Goal: Task Accomplishment & Management: Use online tool/utility

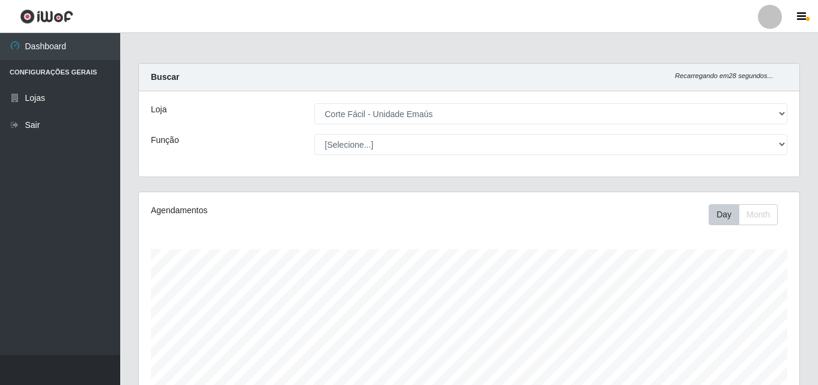
select select "201"
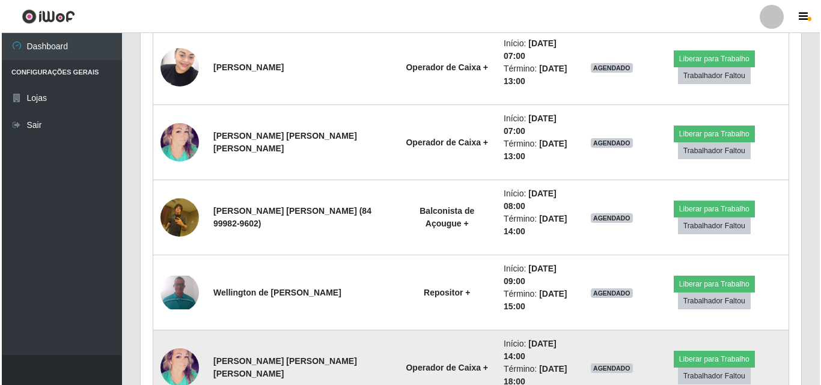
scroll to position [391, 0]
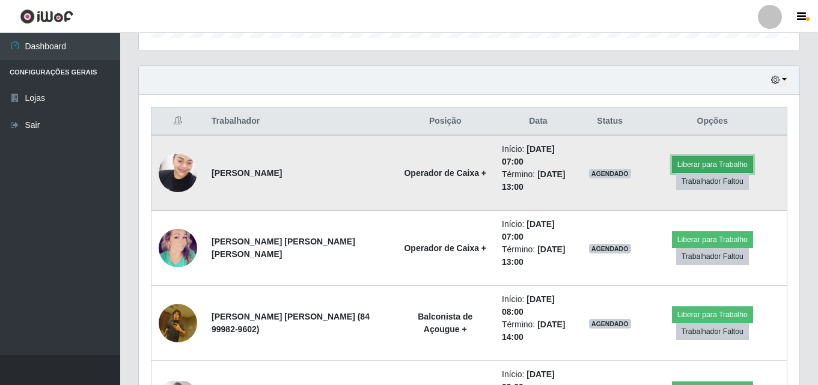
click at [701, 156] on button "Liberar para Trabalho" at bounding box center [712, 164] width 81 height 17
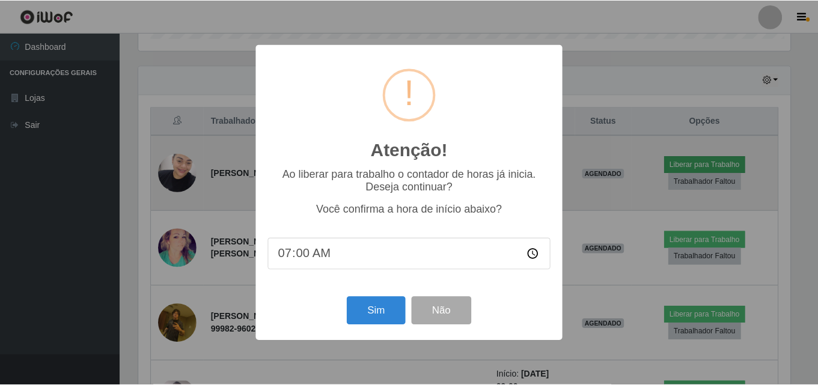
scroll to position [250, 655]
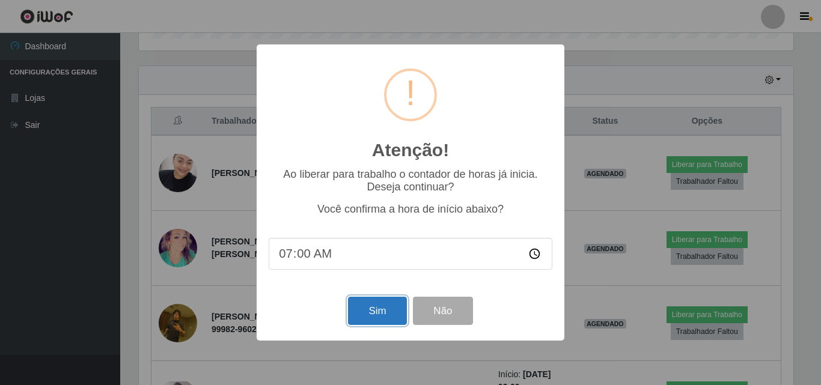
click at [370, 317] on button "Sim" at bounding box center [377, 311] width 58 height 28
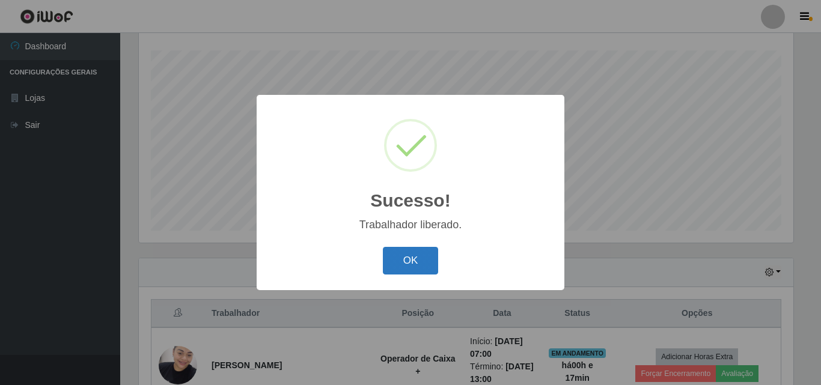
click at [416, 259] on button "OK" at bounding box center [411, 261] width 56 height 28
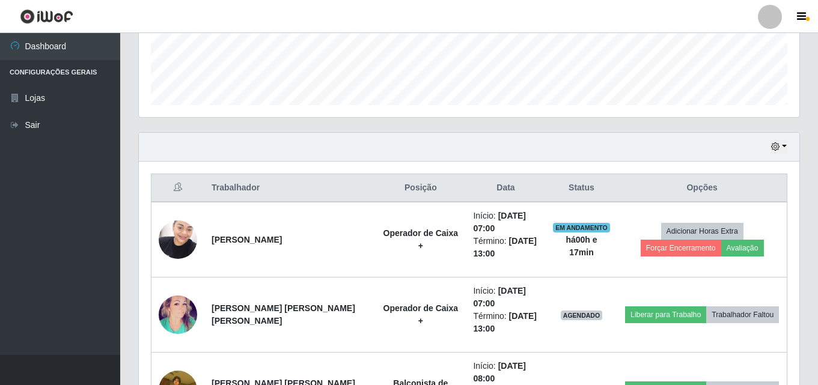
scroll to position [440, 0]
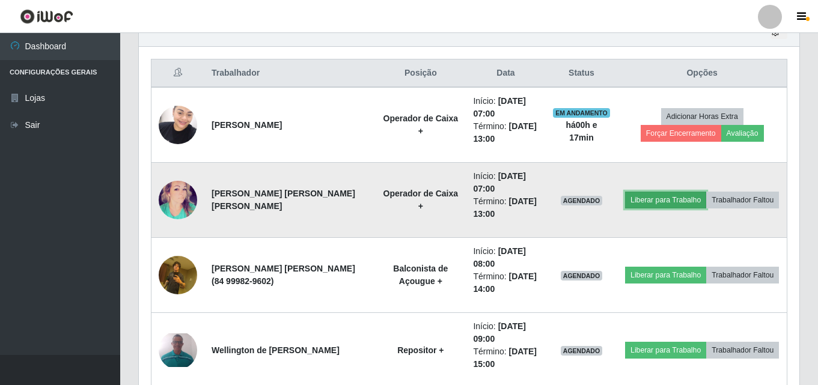
click at [659, 200] on button "Liberar para Trabalho" at bounding box center [665, 200] width 81 height 17
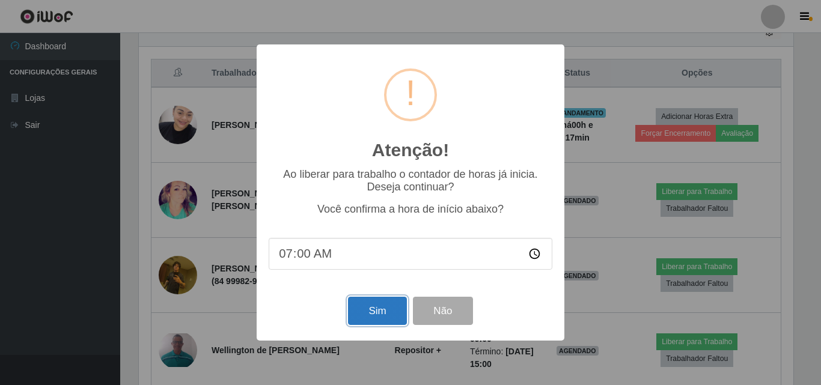
click at [365, 313] on button "Sim" at bounding box center [377, 311] width 58 height 28
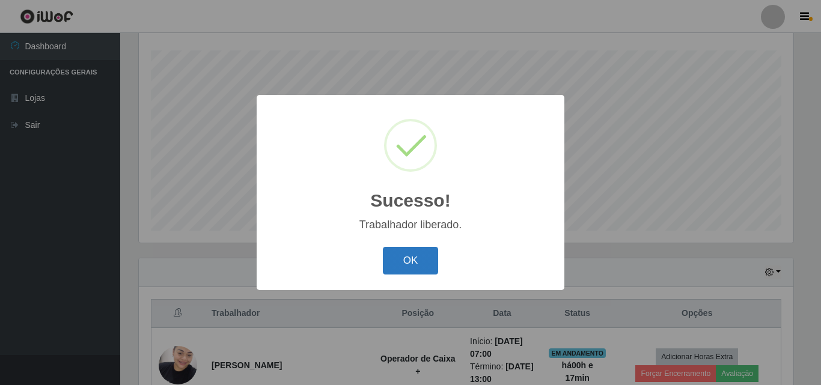
click at [419, 262] on button "OK" at bounding box center [411, 261] width 56 height 28
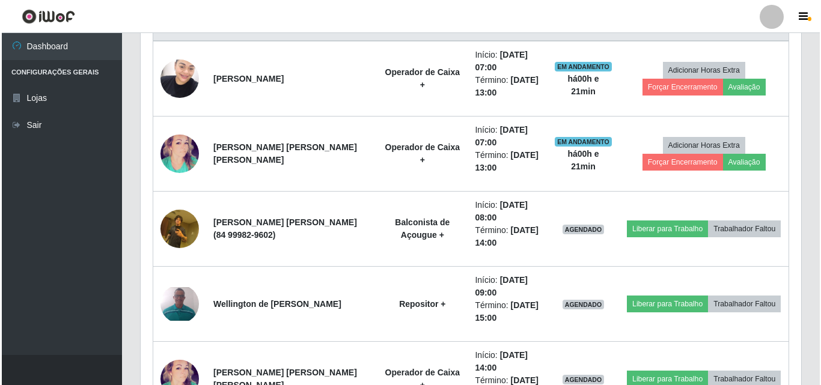
scroll to position [500, 0]
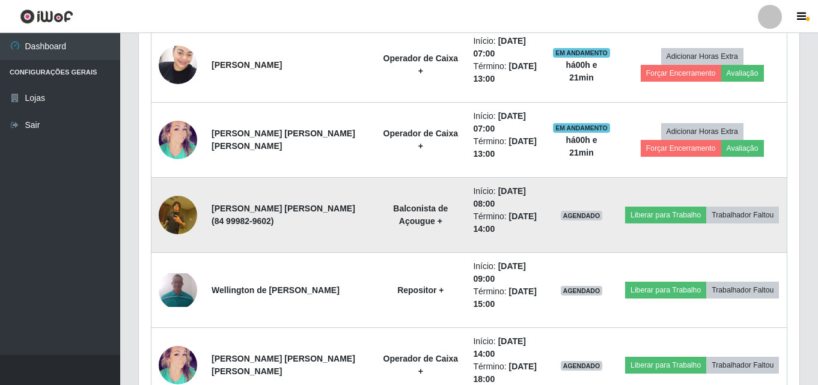
click at [171, 215] on img at bounding box center [178, 214] width 38 height 51
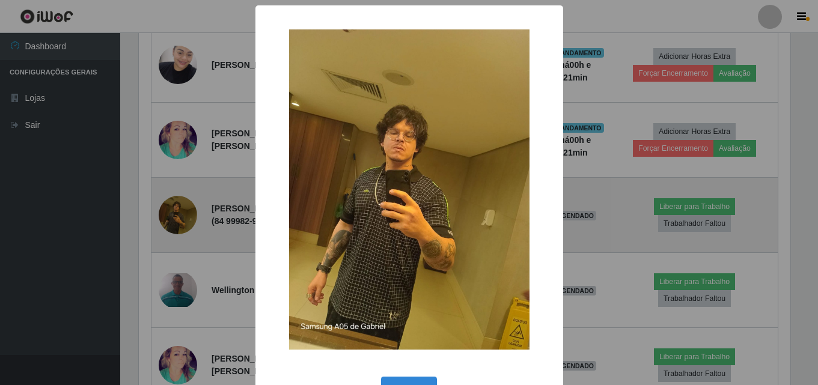
scroll to position [250, 655]
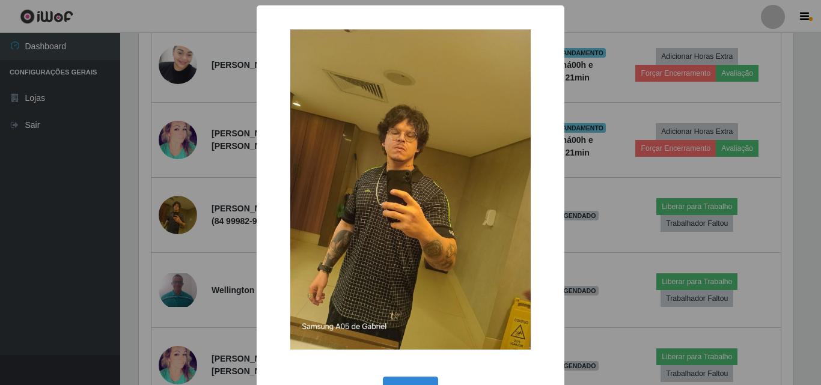
click at [658, 16] on div "× OK Cancel" at bounding box center [410, 192] width 821 height 385
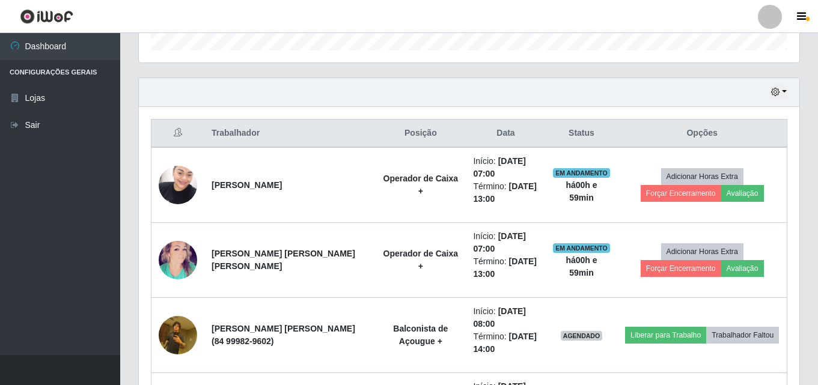
scroll to position [440, 0]
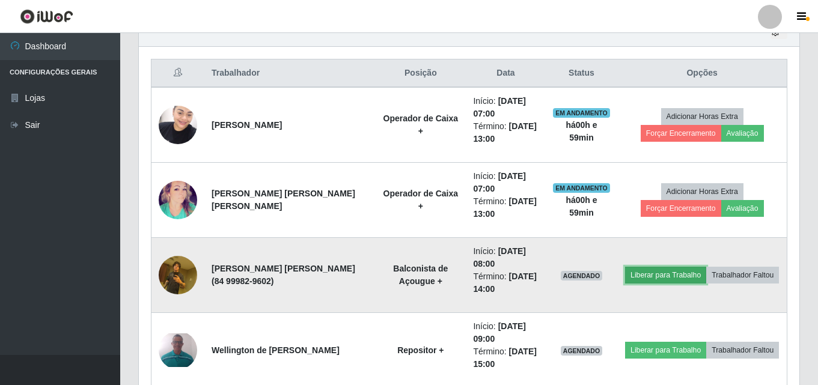
click at [657, 275] on button "Liberar para Trabalho" at bounding box center [665, 275] width 81 height 17
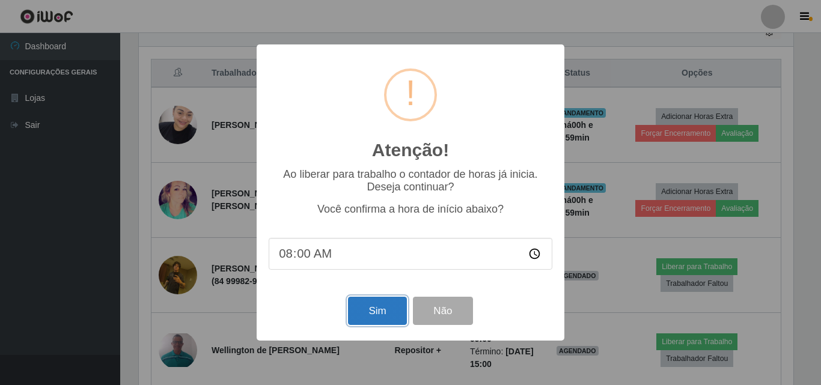
click at [368, 314] on button "Sim" at bounding box center [377, 311] width 58 height 28
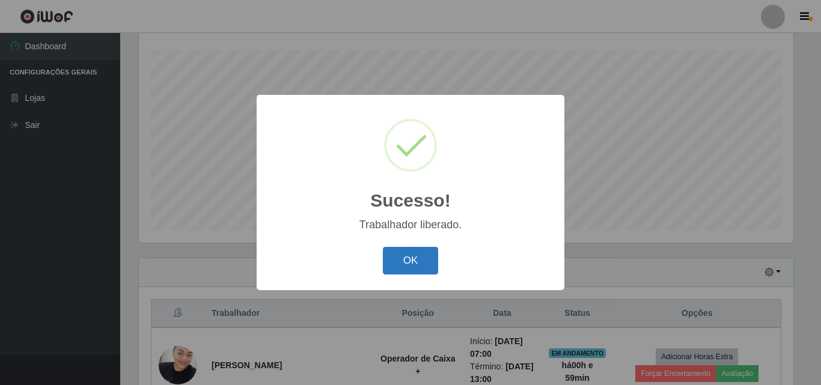
click at [408, 263] on button "OK" at bounding box center [411, 261] width 56 height 28
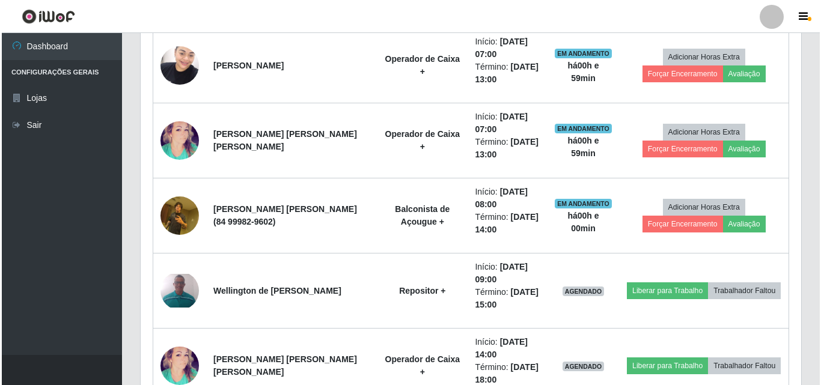
scroll to position [500, 0]
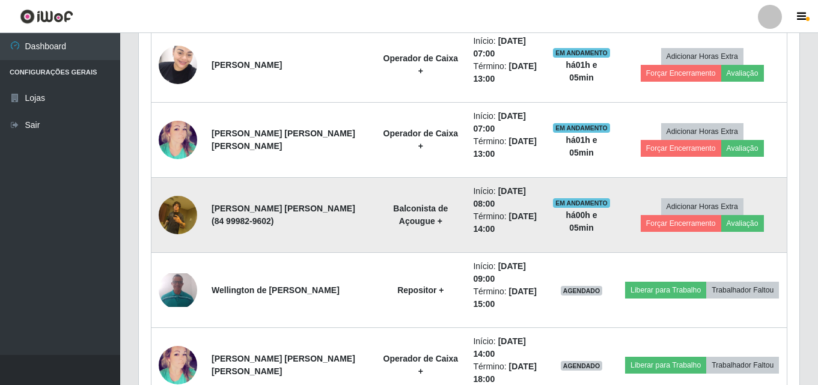
click at [178, 216] on img at bounding box center [178, 214] width 38 height 51
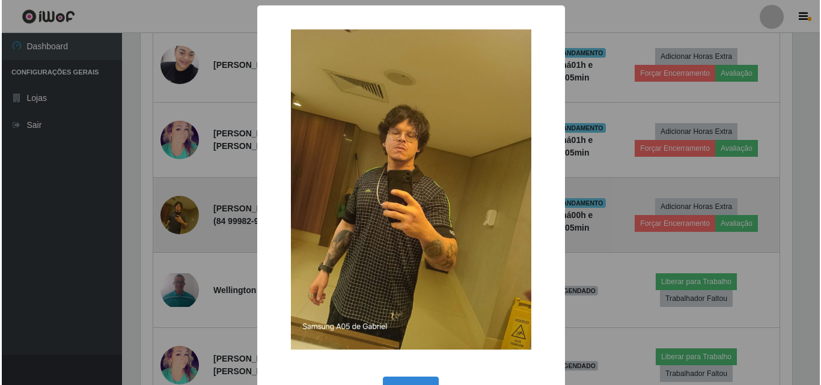
scroll to position [250, 655]
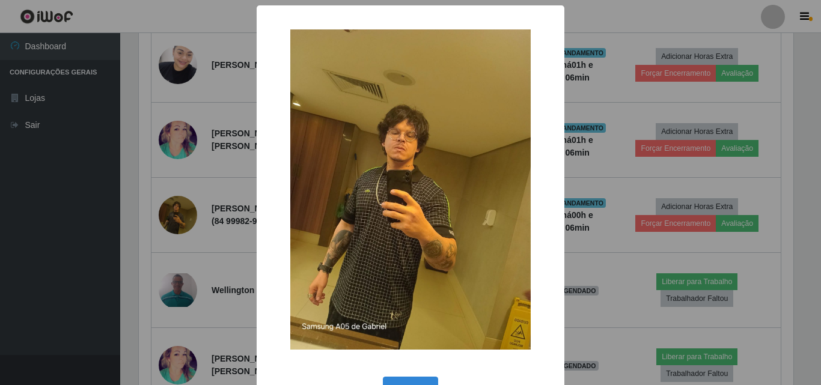
drag, startPoint x: 419, startPoint y: 15, endPoint x: 463, endPoint y: 21, distance: 44.9
click at [463, 21] on div "× OK Cancel" at bounding box center [411, 213] width 308 height 416
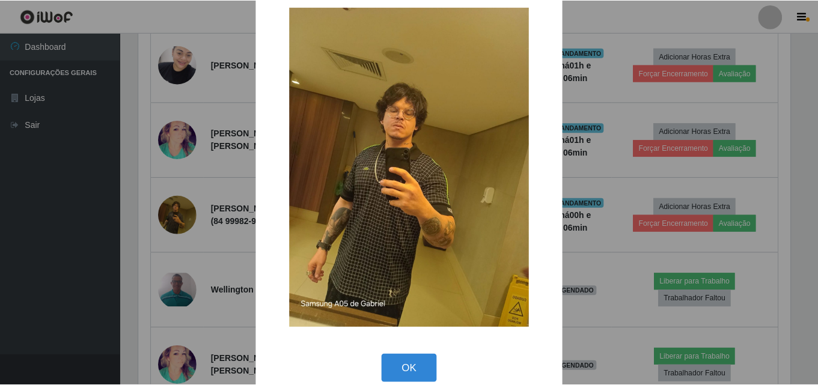
scroll to position [40, 0]
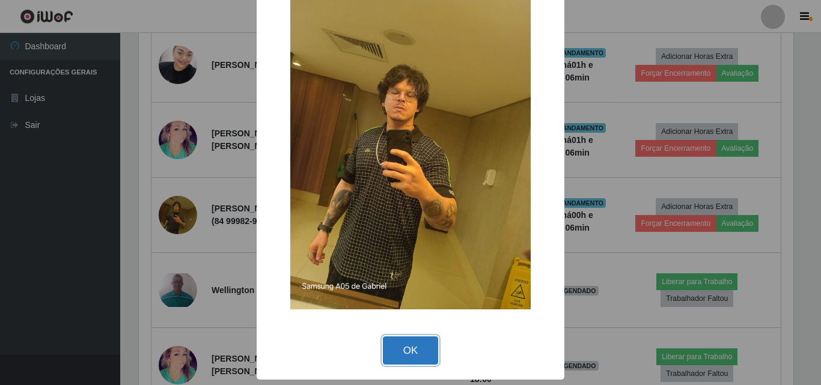
click at [410, 352] on button "OK" at bounding box center [411, 351] width 56 height 28
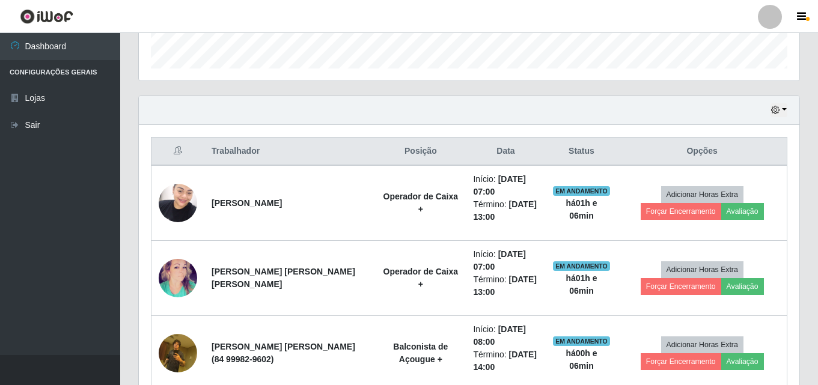
scroll to position [379, 0]
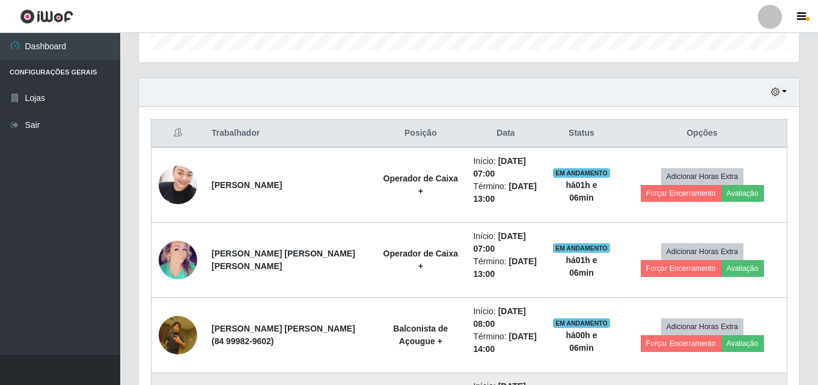
click at [394, 280] on td "Operador de Caixa +" at bounding box center [420, 260] width 91 height 75
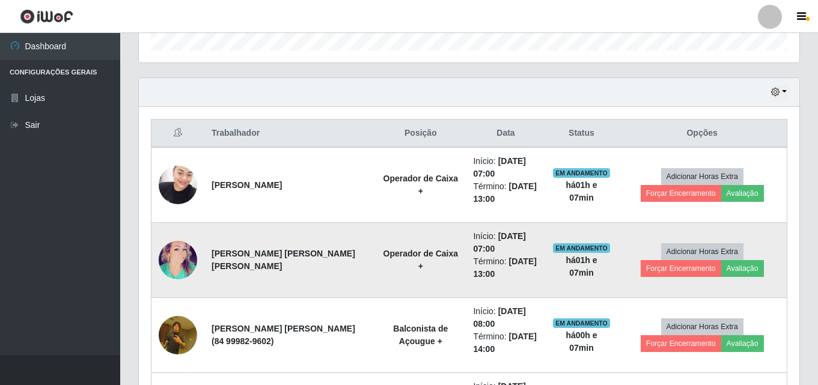
click at [394, 280] on td "Operador de Caixa +" at bounding box center [420, 260] width 91 height 75
click at [398, 284] on td "Operador de Caixa +" at bounding box center [420, 260] width 91 height 75
click at [375, 274] on td "Operador de Caixa +" at bounding box center [420, 260] width 91 height 75
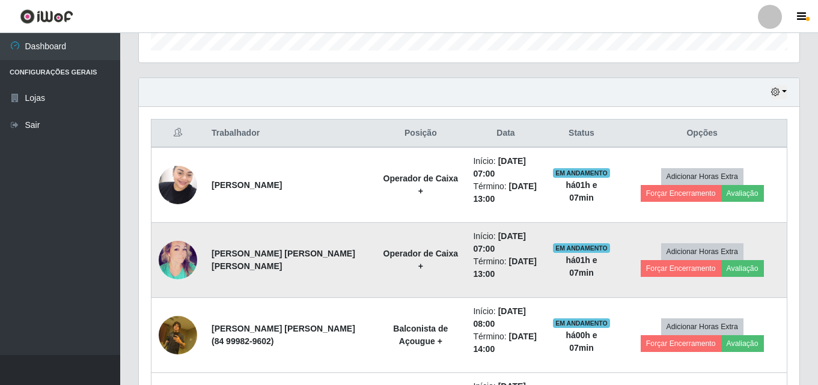
click at [375, 274] on td "Operador de Caixa +" at bounding box center [420, 260] width 91 height 75
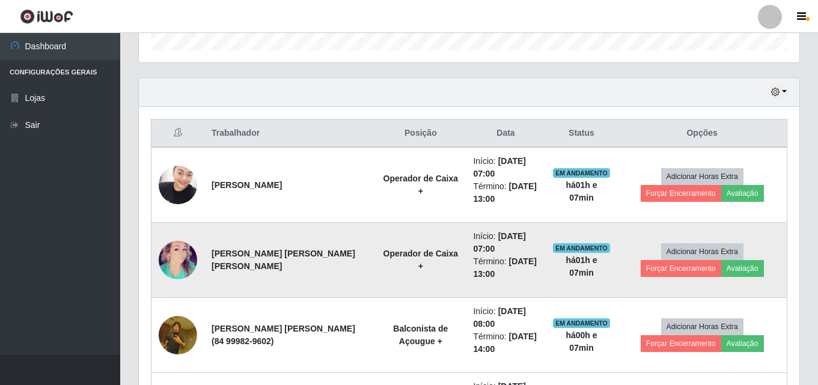
click at [375, 274] on td "Operador de Caixa +" at bounding box center [420, 260] width 91 height 75
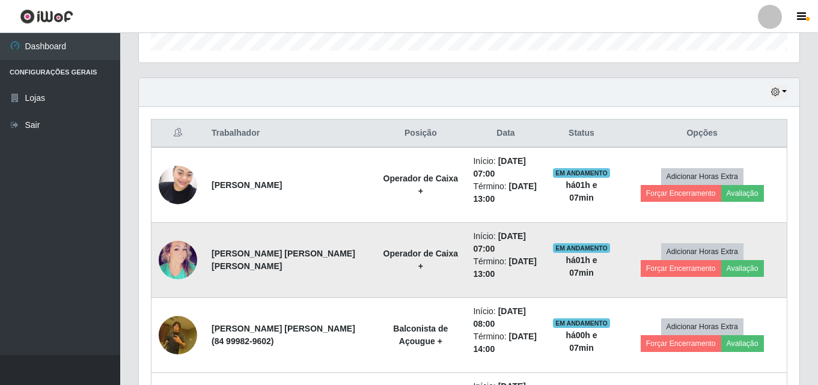
click at [375, 274] on td "Operador de Caixa +" at bounding box center [420, 260] width 91 height 75
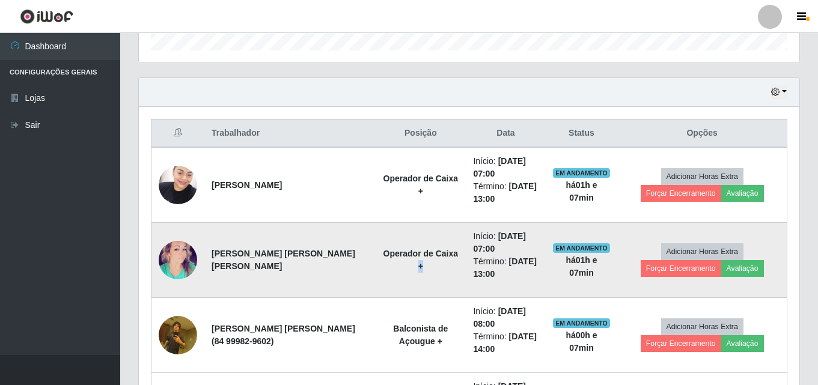
click at [375, 274] on td "Operador de Caixa +" at bounding box center [420, 260] width 91 height 75
drag, startPoint x: 359, startPoint y: 274, endPoint x: 351, endPoint y: 275, distance: 7.9
click at [375, 275] on td "Operador de Caixa +" at bounding box center [420, 260] width 91 height 75
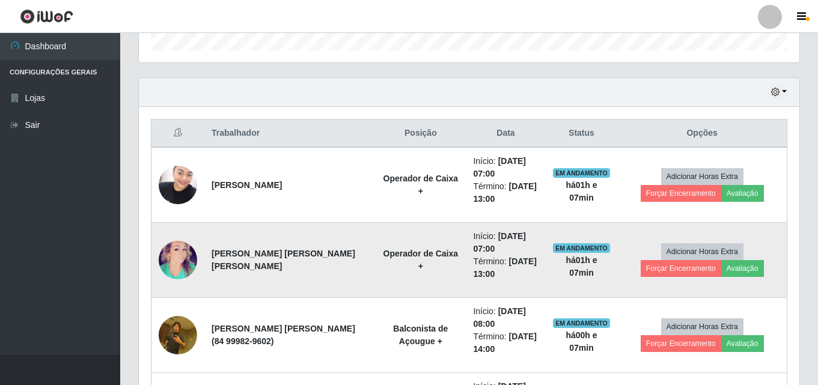
click at [375, 275] on td "Operador de Caixa +" at bounding box center [420, 260] width 91 height 75
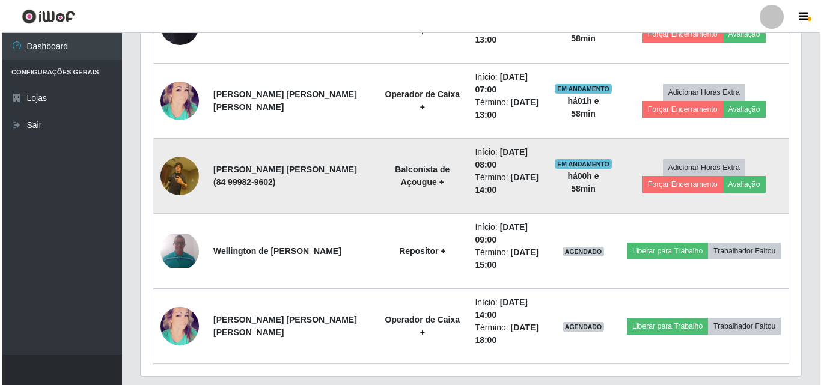
scroll to position [560, 0]
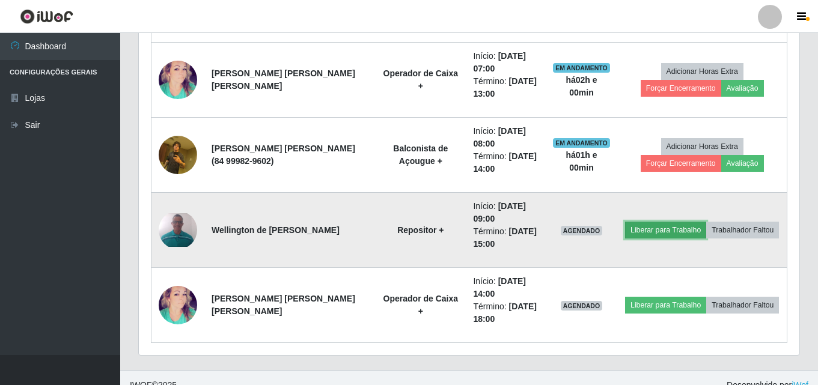
click at [669, 227] on button "Liberar para Trabalho" at bounding box center [665, 230] width 81 height 17
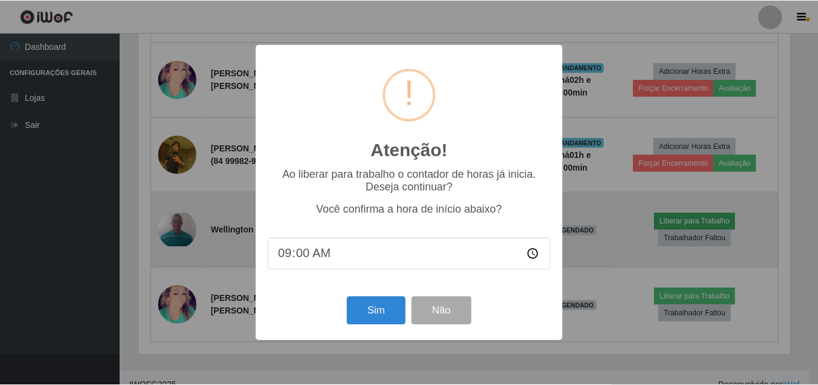
scroll to position [250, 655]
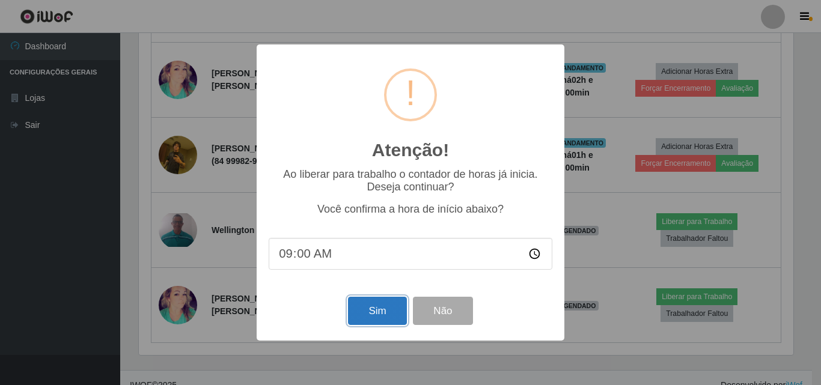
click at [379, 310] on button "Sim" at bounding box center [377, 311] width 58 height 28
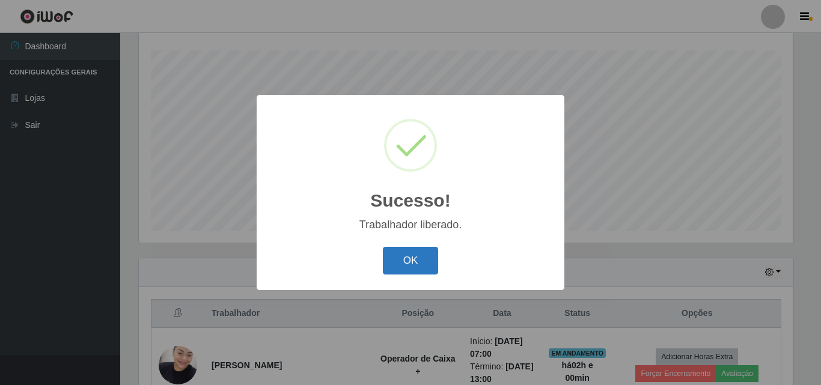
click at [408, 259] on button "OK" at bounding box center [411, 261] width 56 height 28
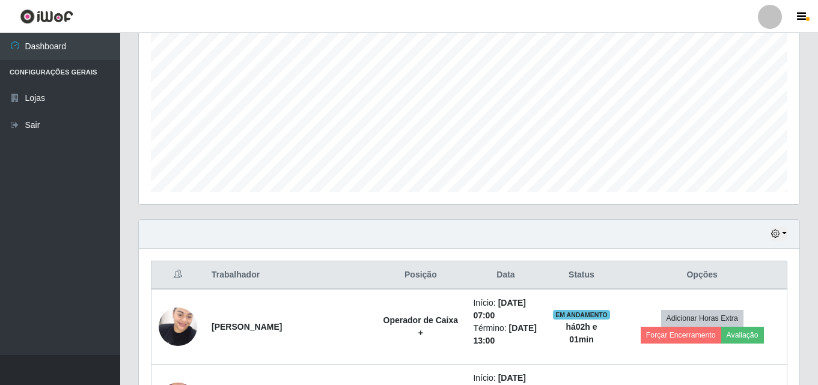
scroll to position [334, 0]
